Goal: Task Accomplishment & Management: Use online tool/utility

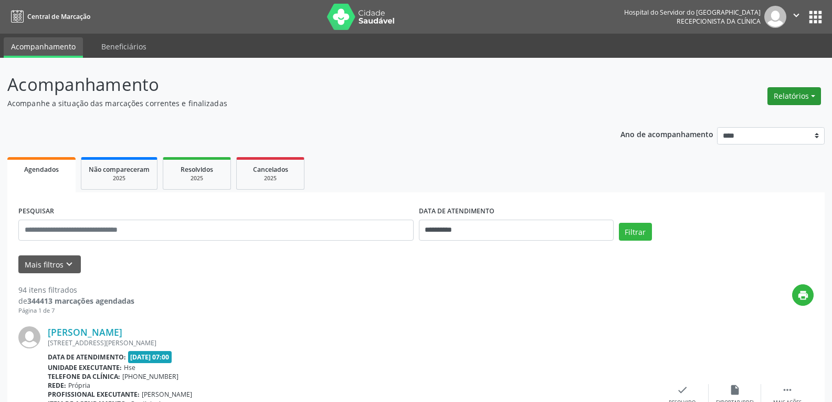
click at [794, 95] on button "Relatórios" at bounding box center [794, 96] width 54 height 18
click at [760, 118] on link "Agendamentos" at bounding box center [765, 118] width 113 height 15
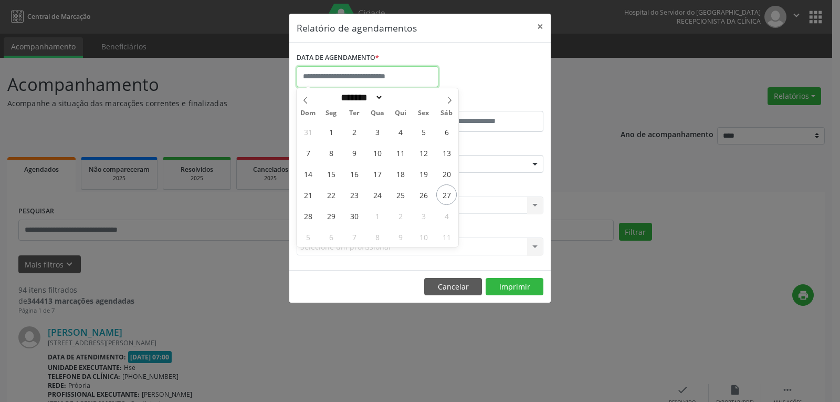
click at [375, 75] on input "text" at bounding box center [368, 76] width 142 height 21
click at [454, 191] on span "27" at bounding box center [446, 194] width 20 height 20
type input "**********"
click at [450, 193] on span "27" at bounding box center [446, 194] width 20 height 20
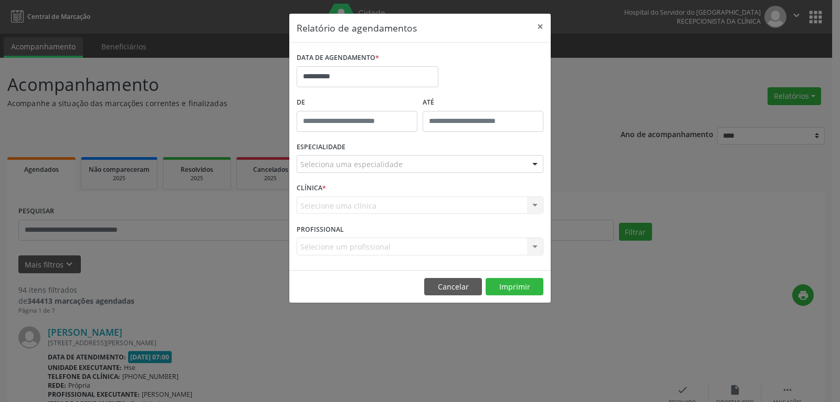
type input "*****"
click at [356, 123] on input "*****" at bounding box center [357, 121] width 121 height 21
click at [431, 201] on div "Selecione uma clínica Nenhum resultado encontrado para: " " Não há nenhuma opçã…" at bounding box center [420, 205] width 247 height 18
click at [536, 163] on div at bounding box center [535, 164] width 16 height 18
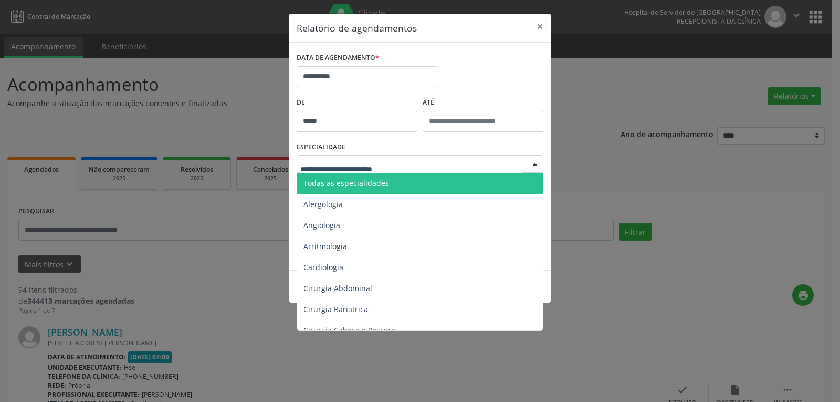
click at [507, 177] on span "Todas as especialidades" at bounding box center [420, 183] width 247 height 21
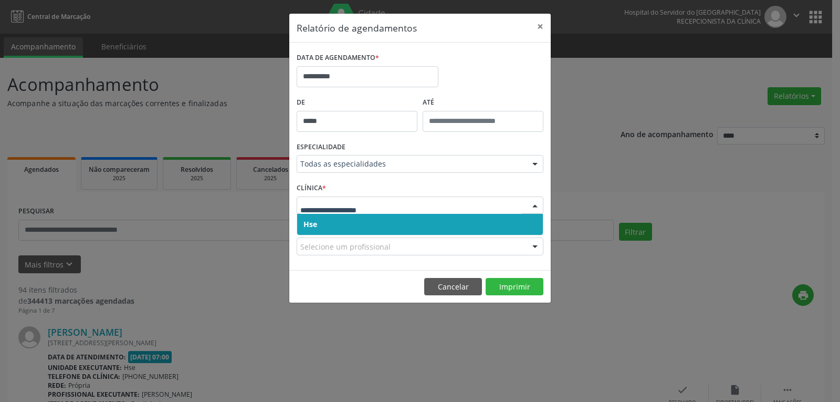
click at [525, 204] on div at bounding box center [420, 205] width 247 height 18
click at [507, 218] on span "Hse" at bounding box center [420, 224] width 246 height 21
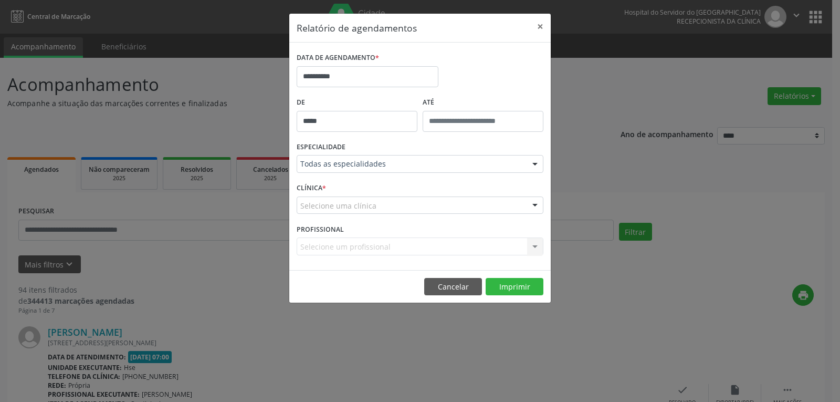
click at [539, 203] on div at bounding box center [535, 206] width 16 height 18
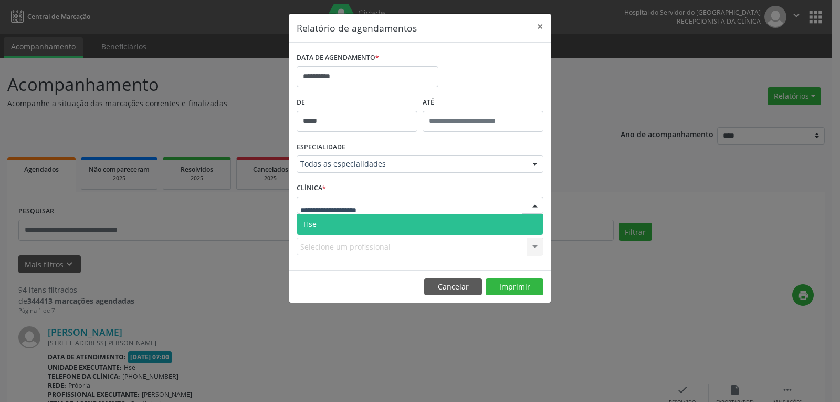
click at [492, 220] on span "Hse" at bounding box center [420, 224] width 246 height 21
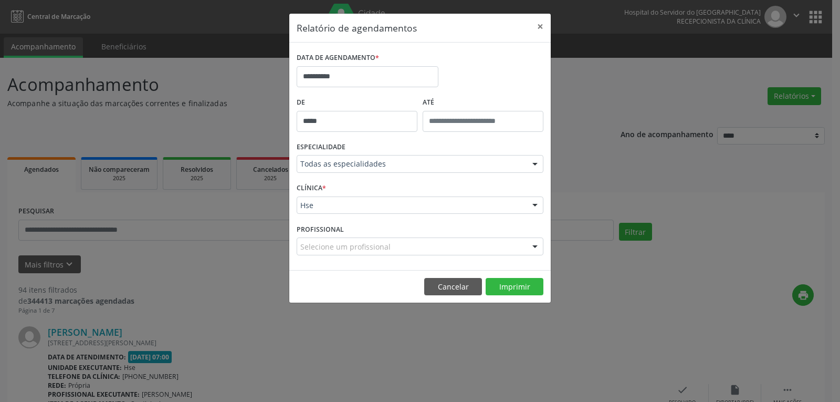
click at [363, 118] on input "*****" at bounding box center [357, 121] width 121 height 21
click at [473, 284] on button "Cancelar" at bounding box center [453, 287] width 58 height 18
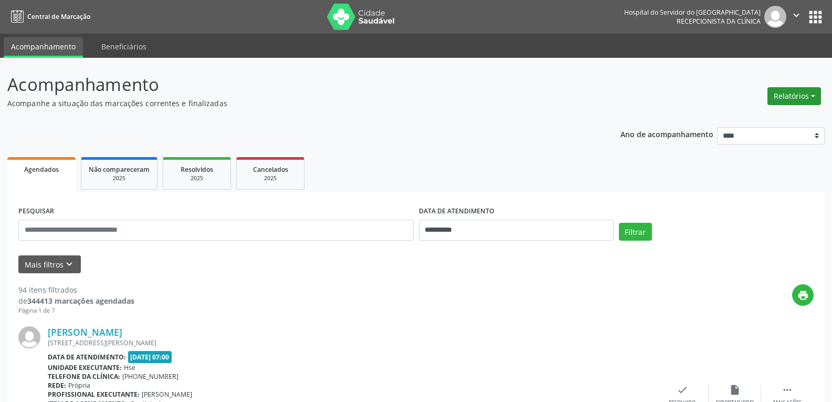
click at [799, 93] on button "Relatórios" at bounding box center [794, 96] width 54 height 18
click at [773, 120] on link "Agendamentos" at bounding box center [765, 118] width 113 height 15
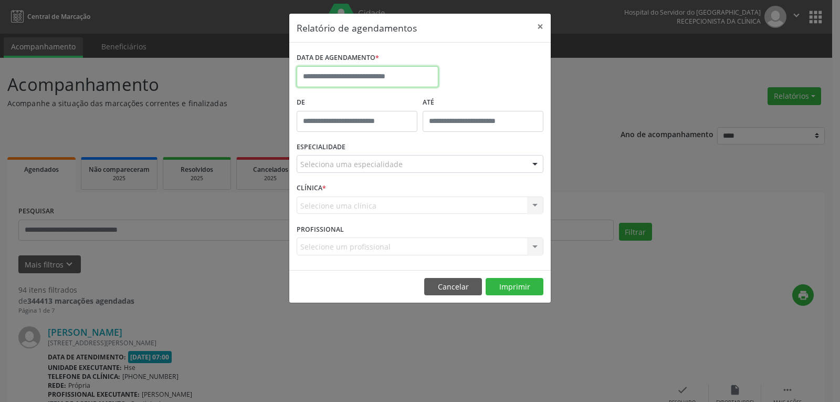
click at [391, 78] on input "text" at bounding box center [368, 76] width 142 height 21
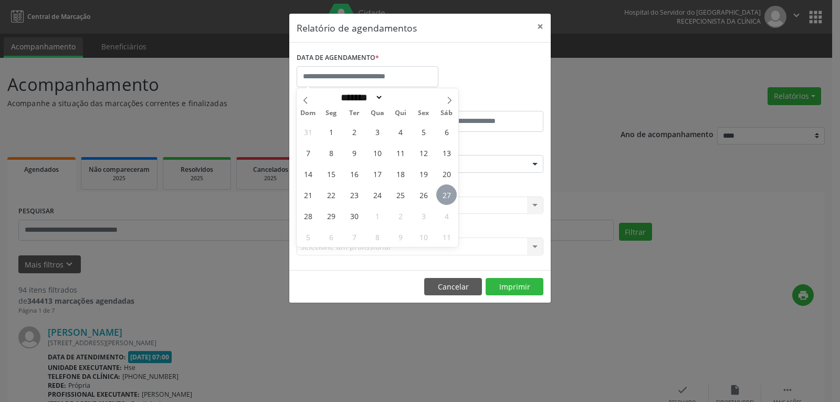
click at [441, 193] on span "27" at bounding box center [446, 194] width 20 height 20
type input "**********"
click at [447, 195] on span "27" at bounding box center [446, 194] width 20 height 20
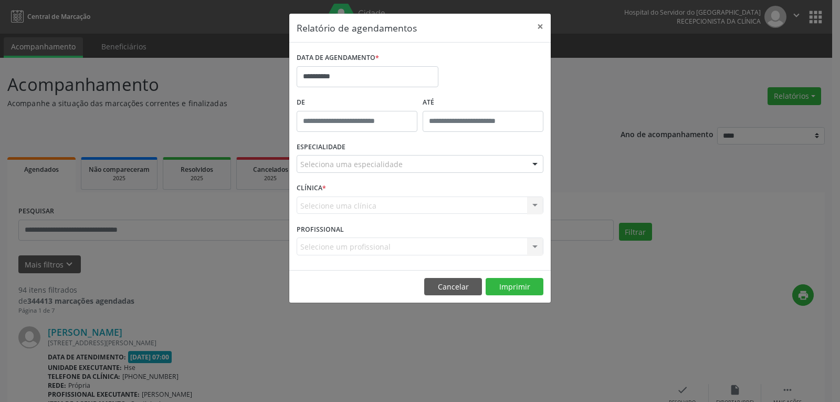
click at [533, 167] on div at bounding box center [535, 164] width 16 height 18
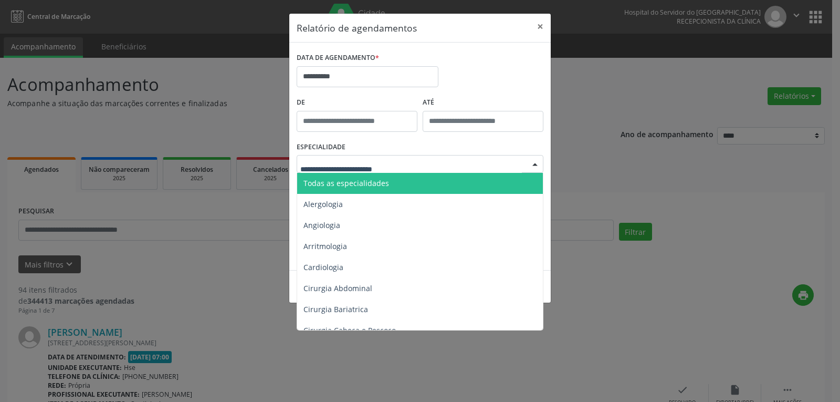
click at [388, 178] on span "Todas as especialidades" at bounding box center [420, 183] width 247 height 21
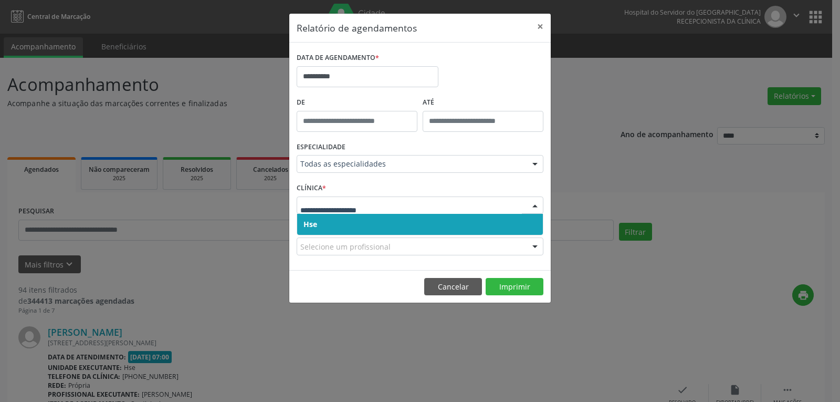
click at [534, 206] on div at bounding box center [535, 206] width 16 height 18
click at [501, 220] on span "Hse" at bounding box center [420, 224] width 246 height 21
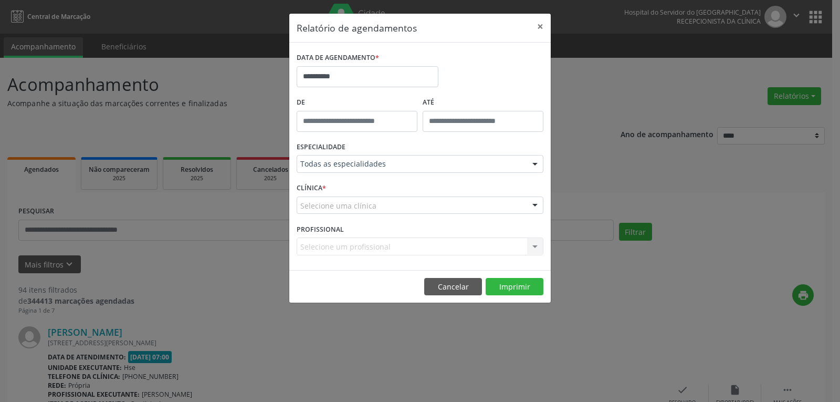
click at [535, 203] on div at bounding box center [535, 206] width 16 height 18
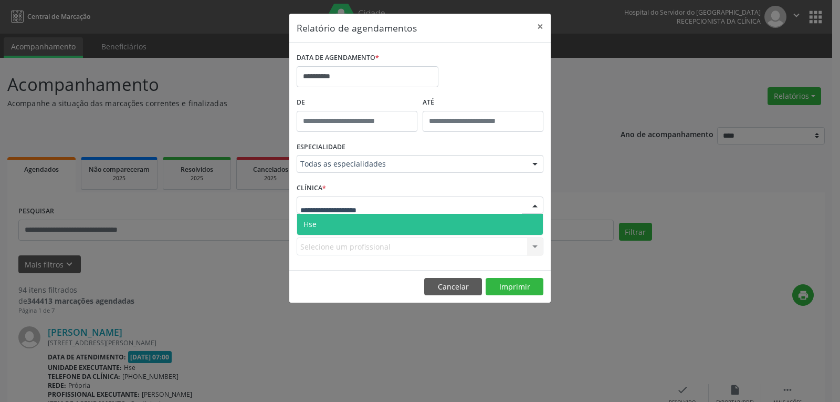
click at [508, 221] on span "Hse" at bounding box center [420, 224] width 246 height 21
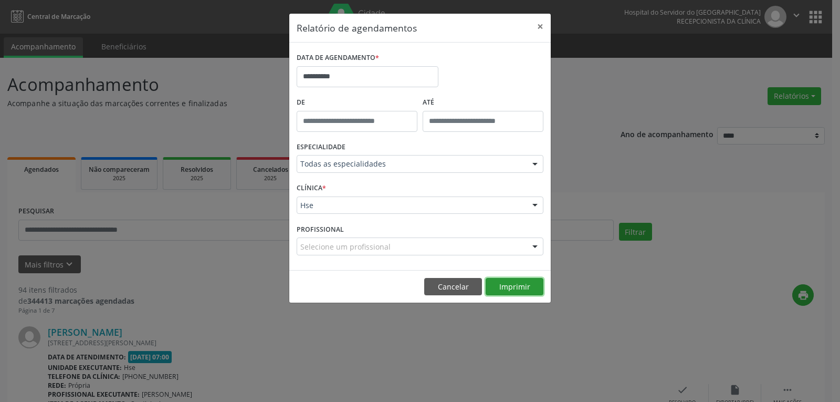
click at [517, 289] on button "Imprimir" at bounding box center [515, 287] width 58 height 18
